Goal: Task Accomplishment & Management: Use online tool/utility

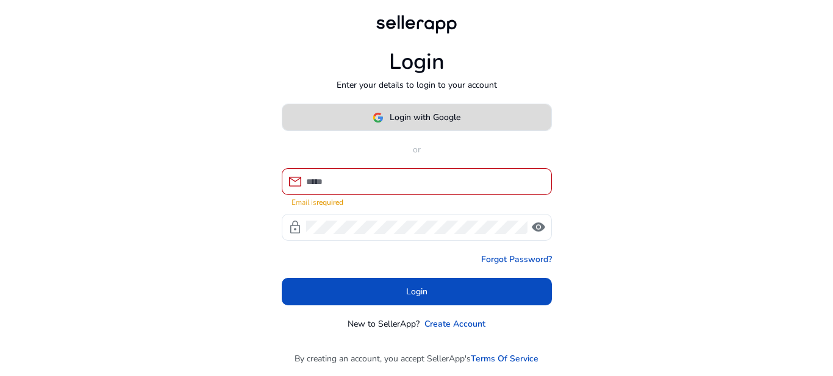
click at [467, 120] on span at bounding box center [416, 117] width 269 height 29
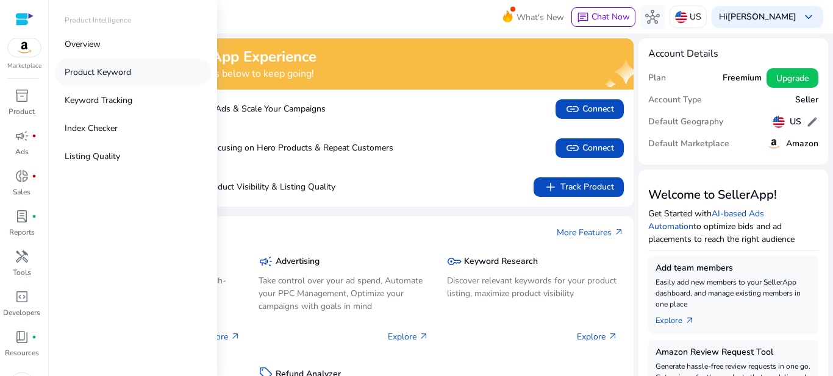
click at [73, 71] on p "Product Keyword" at bounding box center [98, 72] width 66 height 13
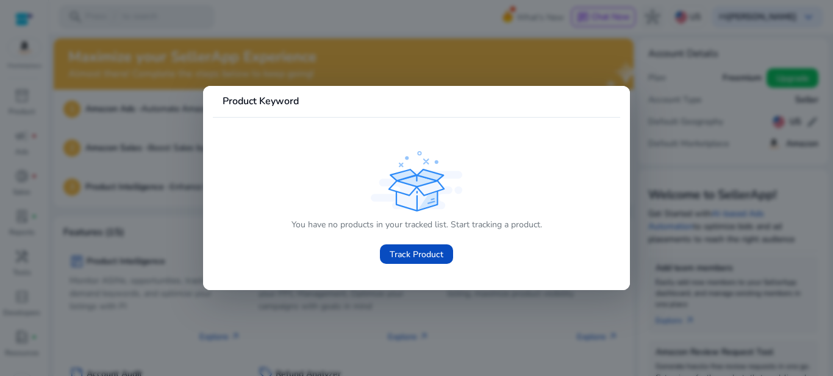
click at [656, 174] on div at bounding box center [416, 188] width 833 height 376
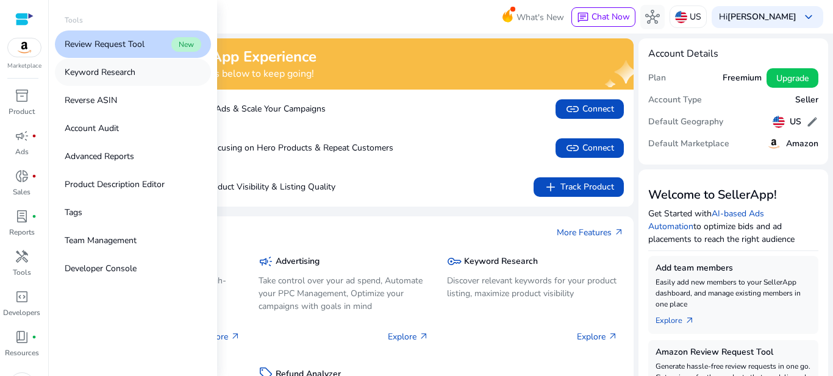
click at [135, 73] on p "Keyword Research" at bounding box center [100, 72] width 71 height 13
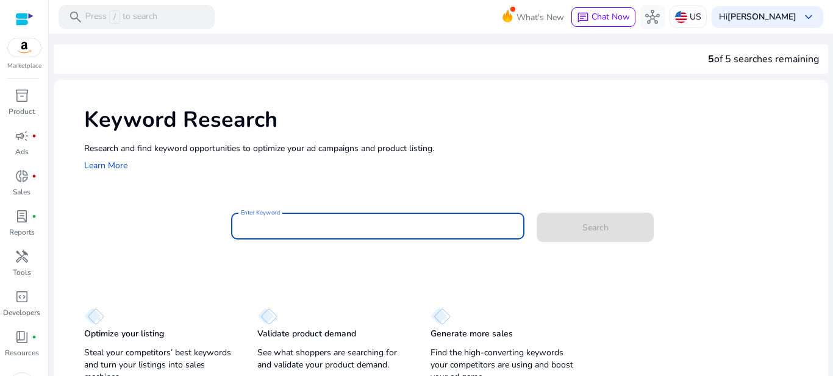
click at [324, 233] on input "Enter Keyword" at bounding box center [378, 225] width 274 height 13
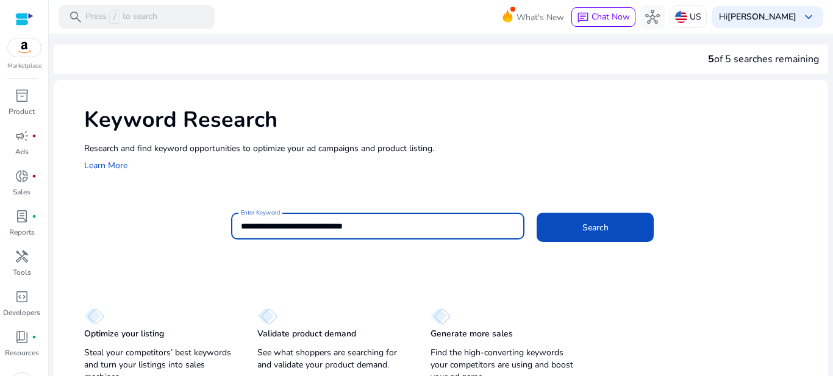
type input "**********"
click at [536, 213] on button "Search" at bounding box center [594, 227] width 117 height 29
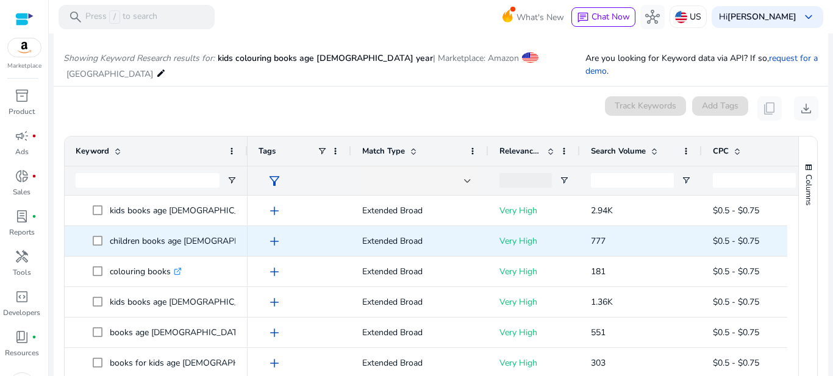
scroll to position [145, 0]
